Goal: Information Seeking & Learning: Compare options

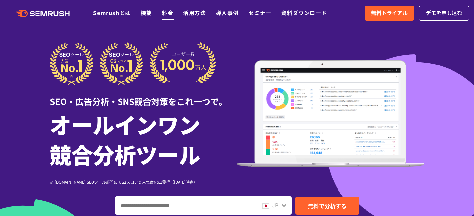
click at [166, 16] on link "料金" at bounding box center [167, 13] width 11 height 8
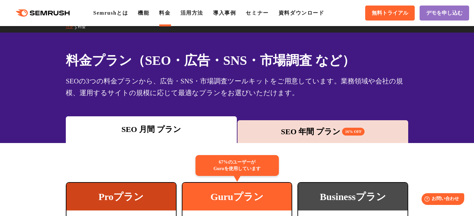
click at [309, 128] on div "SEO 年間 プラン 16% OFF" at bounding box center [323, 132] width 164 height 12
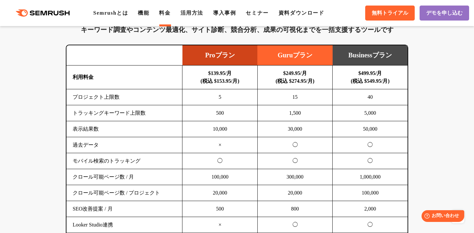
scroll to position [522, 0]
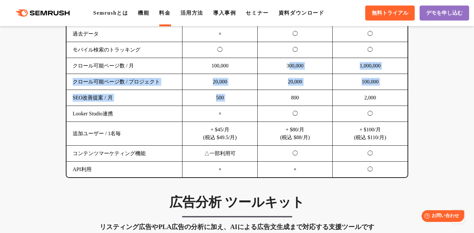
drag, startPoint x: 286, startPoint y: 76, endPoint x: 297, endPoint y: 99, distance: 25.1
click at [297, 99] on tbody "利用料金 $139.95/月 (税込 $153.95/月) $249.95/月 (税込 $274.95/月) $499.95/月 (税込 $549.95/月)…" at bounding box center [236, 65] width 341 height 223
click at [297, 99] on td "800" at bounding box center [294, 98] width 75 height 16
